Goal: Share content

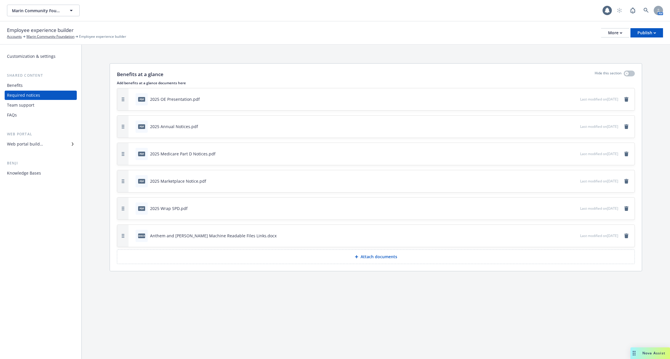
click at [179, 234] on div "Anthem and [PERSON_NAME] Machine Readable Files Links.docx" at bounding box center [213, 236] width 127 height 6
click at [141, 235] on span "docx" at bounding box center [141, 236] width 7 height 4
click at [572, 234] on icon "preview file" at bounding box center [574, 236] width 5 height 4
click at [192, 241] on div "docx Anthem and [PERSON_NAME] Machine Readable Files Links.docx" at bounding box center [356, 236] width 447 height 13
click at [610, 33] on div "More" at bounding box center [615, 33] width 14 height 9
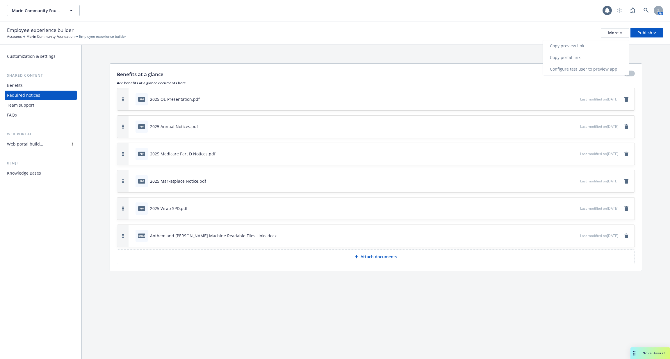
click at [599, 60] on link "Copy portal link" at bounding box center [586, 58] width 86 height 12
click at [606, 32] on button "More" at bounding box center [615, 32] width 28 height 9
click at [593, 47] on link "Copy preview link" at bounding box center [586, 46] width 86 height 12
